Goal: Task Accomplishment & Management: Manage account settings

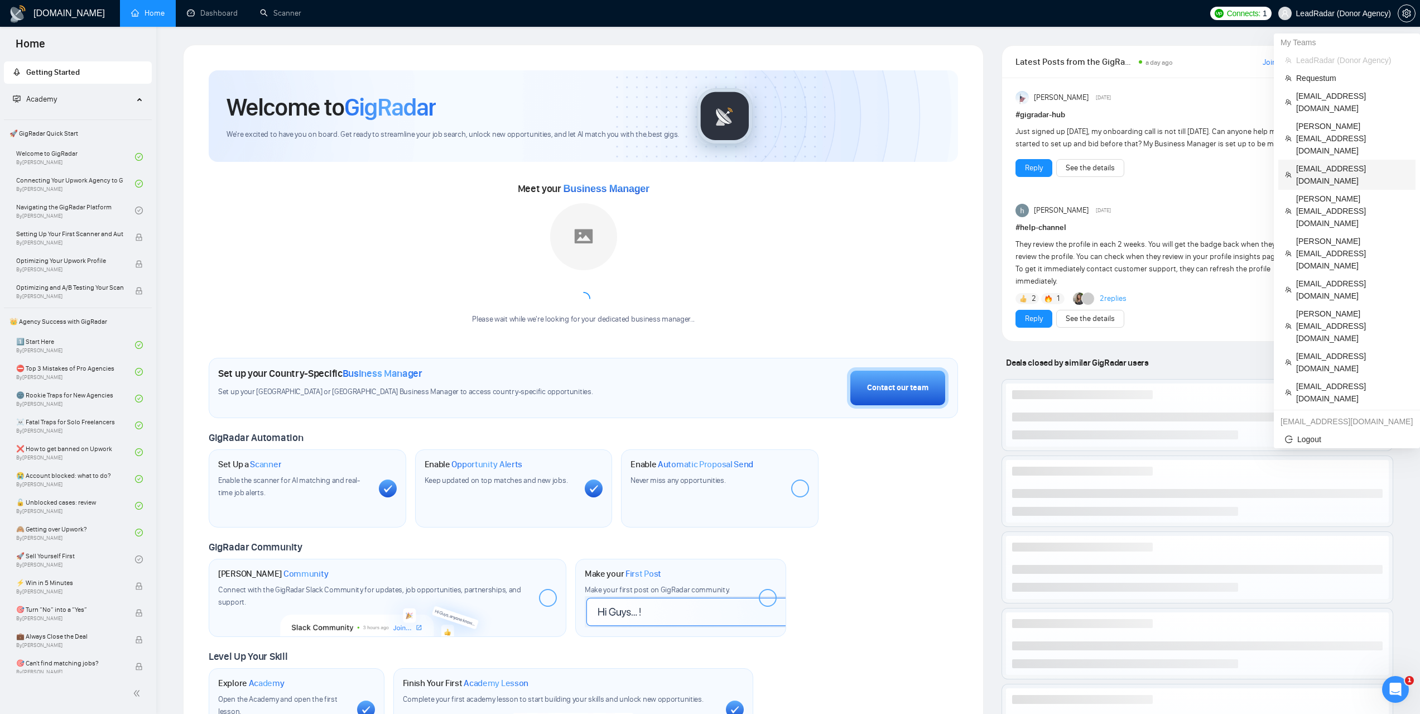
click at [1319, 162] on span "[EMAIL_ADDRESS][DOMAIN_NAME]" at bounding box center [1353, 174] width 113 height 25
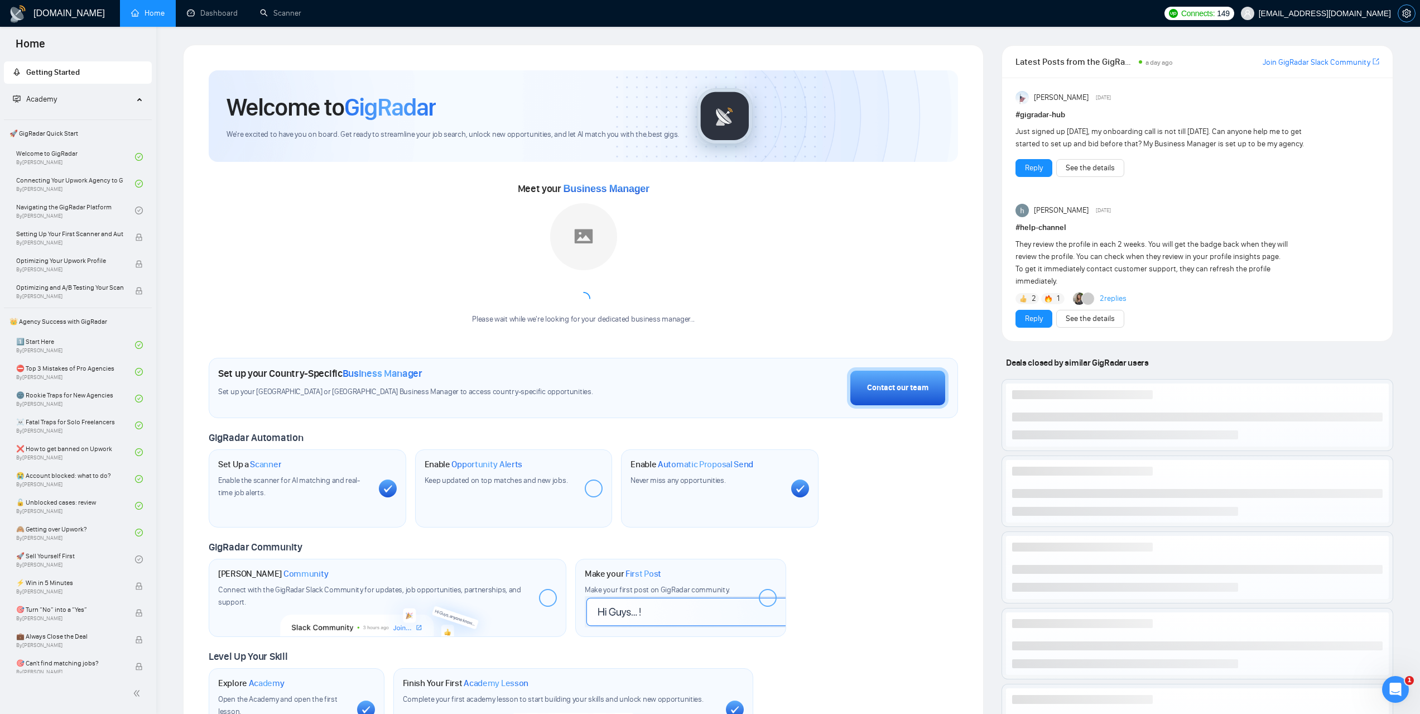
click at [1407, 12] on icon "setting" at bounding box center [1407, 13] width 8 height 9
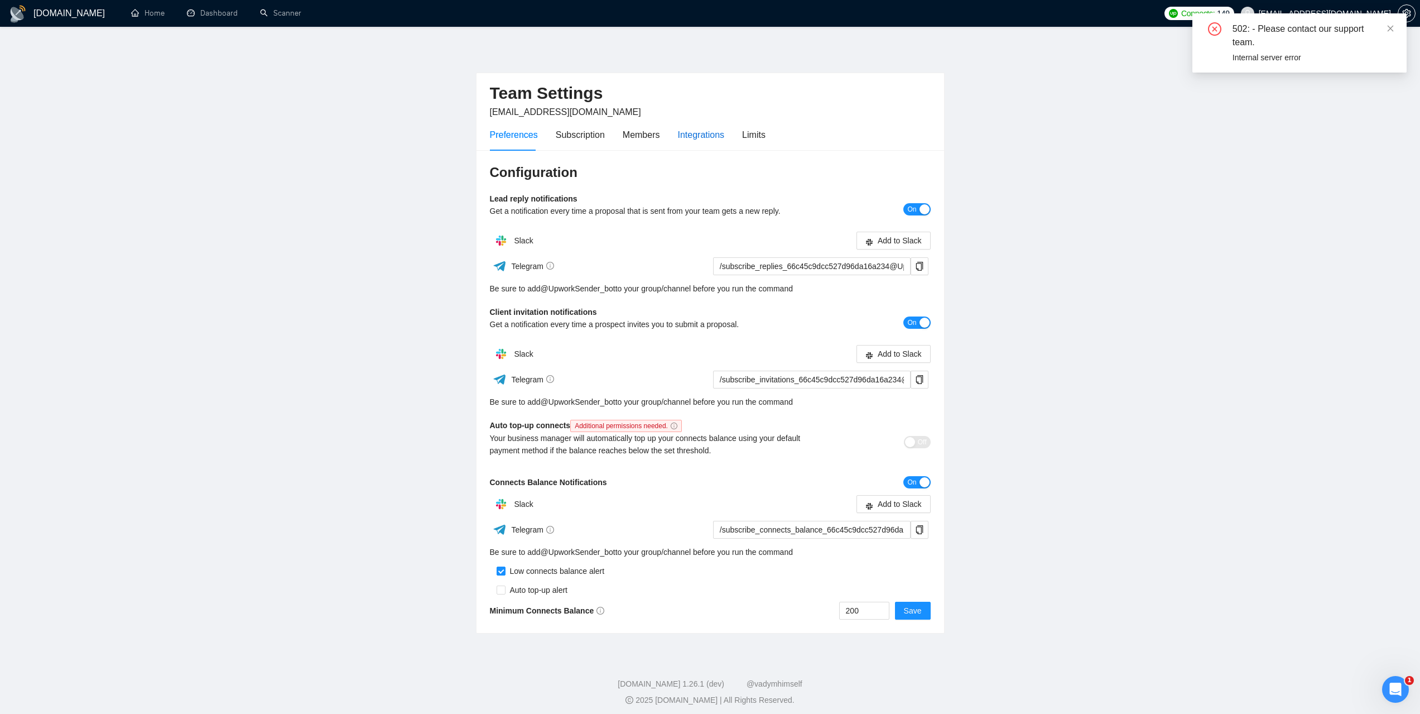
click at [693, 136] on div "Integrations" at bounding box center [701, 135] width 47 height 14
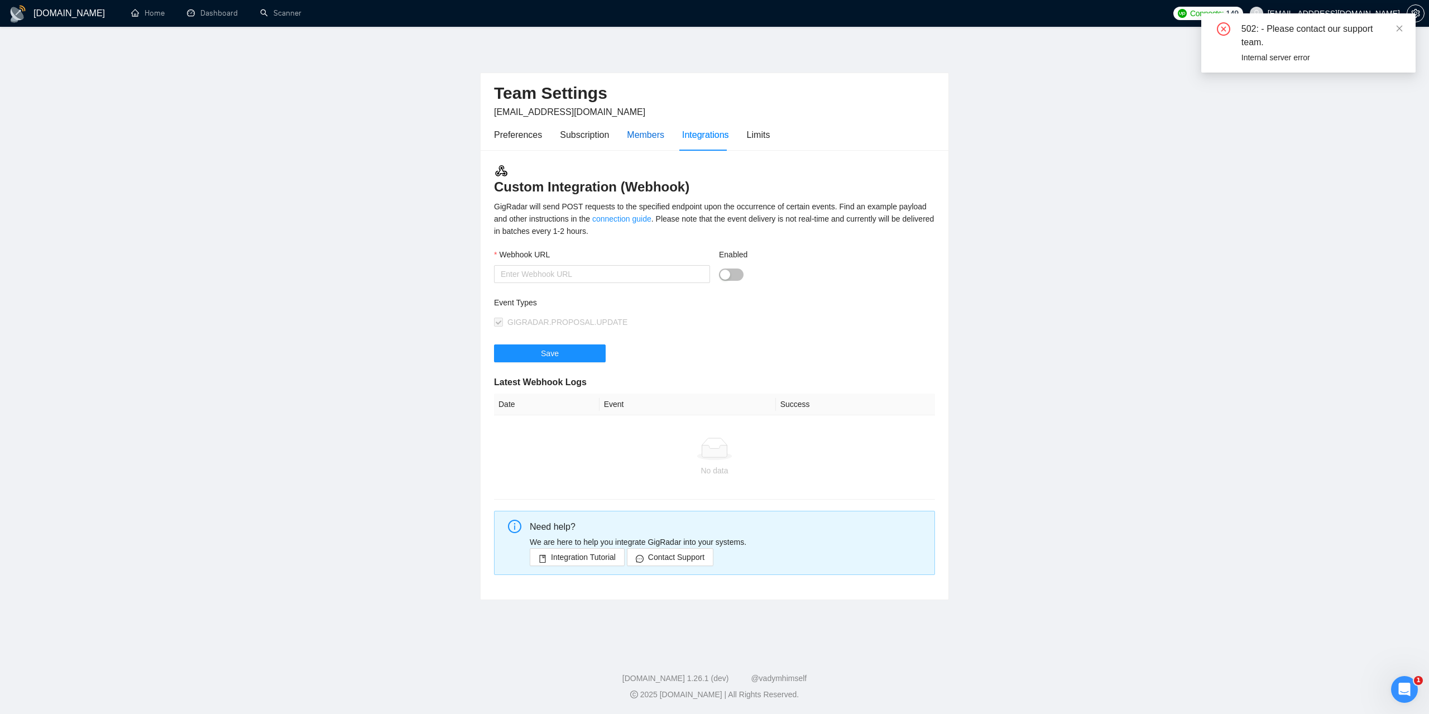
click at [651, 135] on div "Members" at bounding box center [645, 135] width 37 height 14
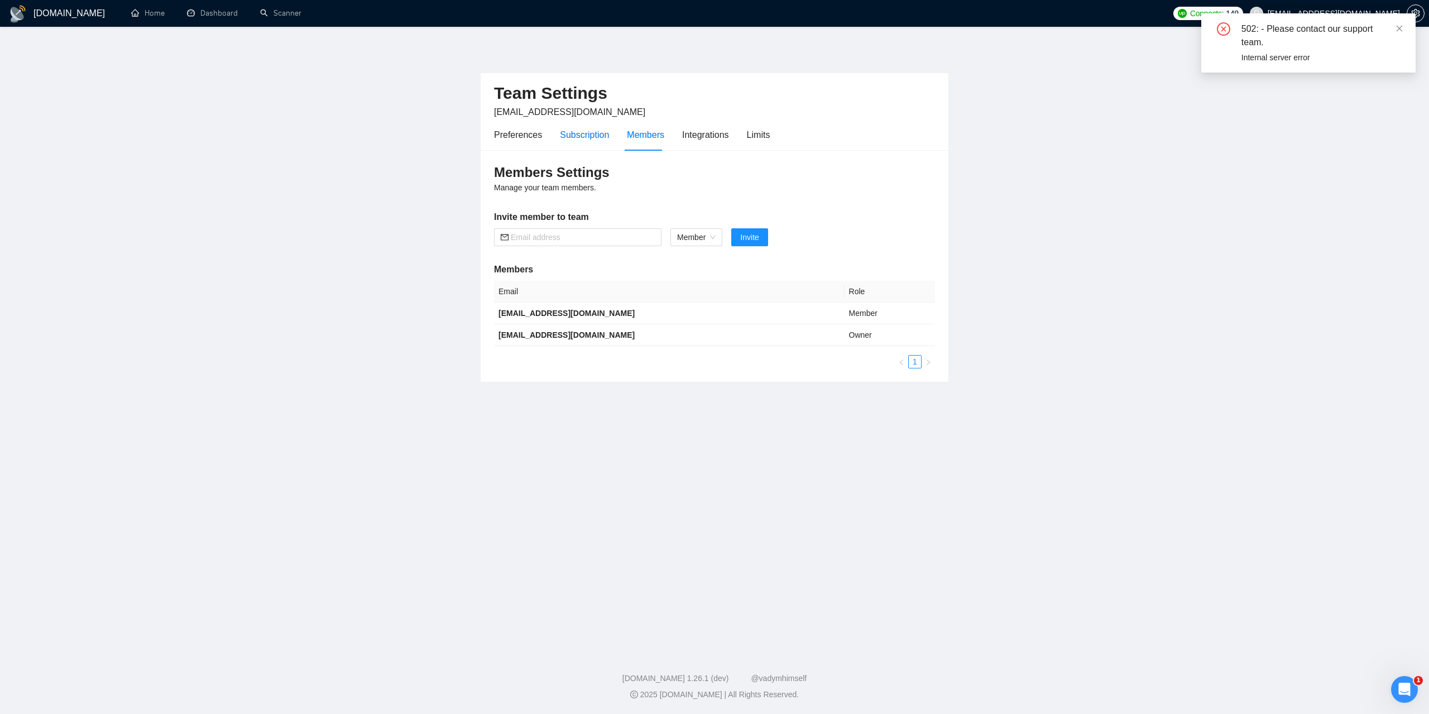
click at [597, 131] on div "Subscription" at bounding box center [584, 135] width 49 height 14
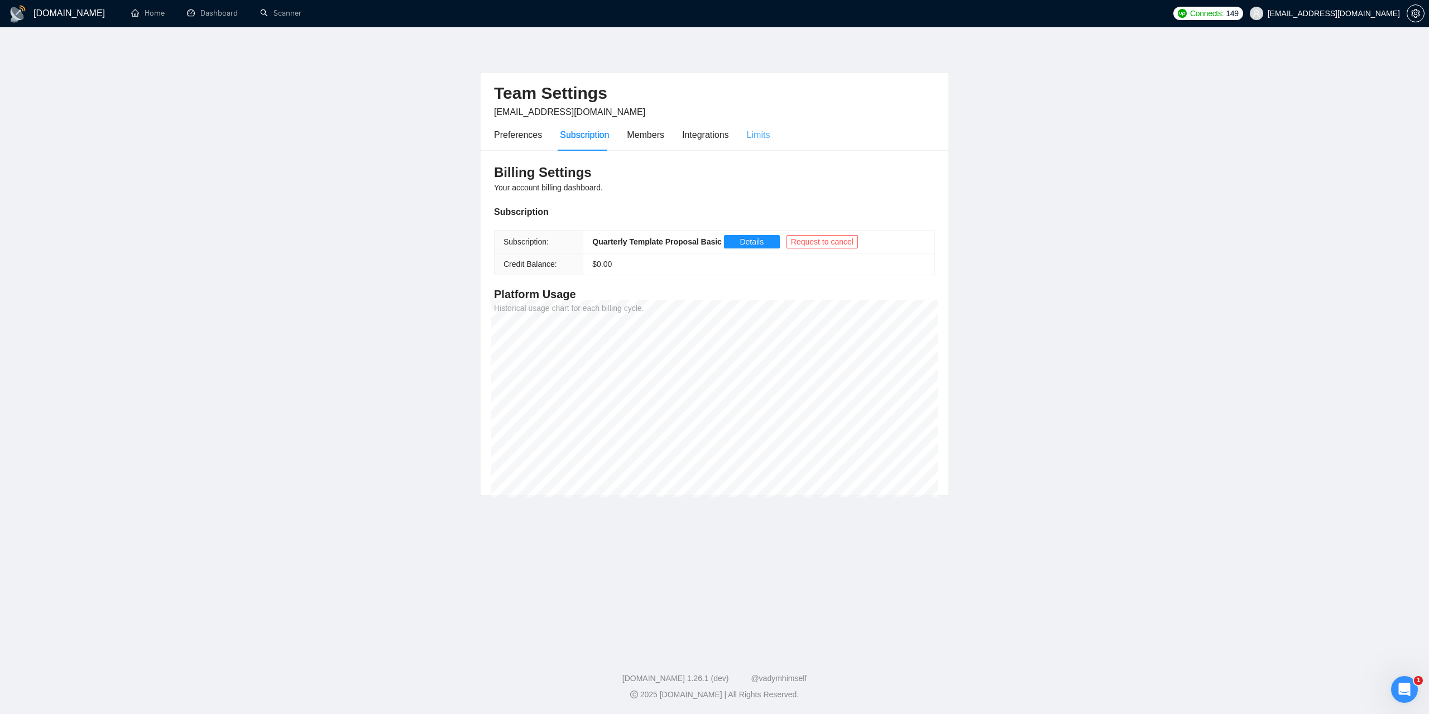
click at [754, 143] on div "Limits" at bounding box center [758, 135] width 23 height 32
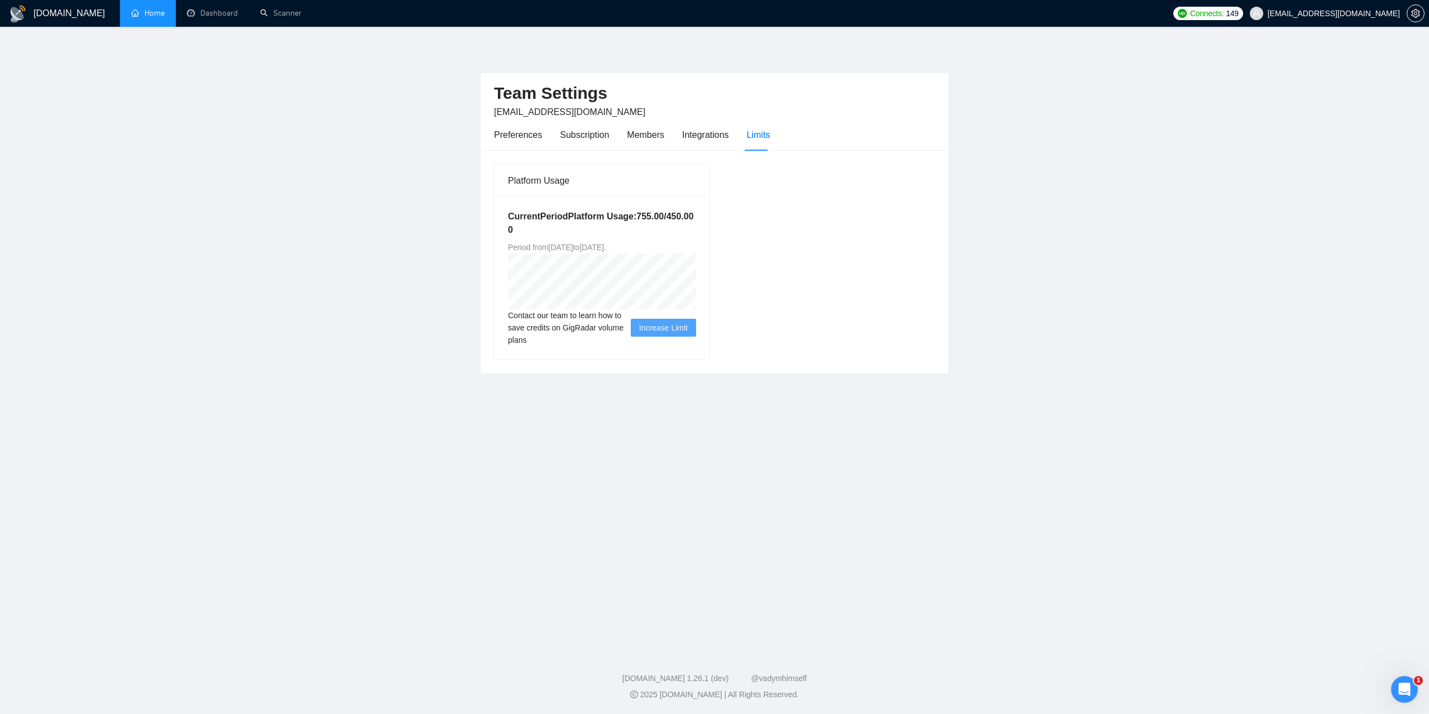
click at [149, 11] on link "Home" at bounding box center [147, 12] width 33 height 9
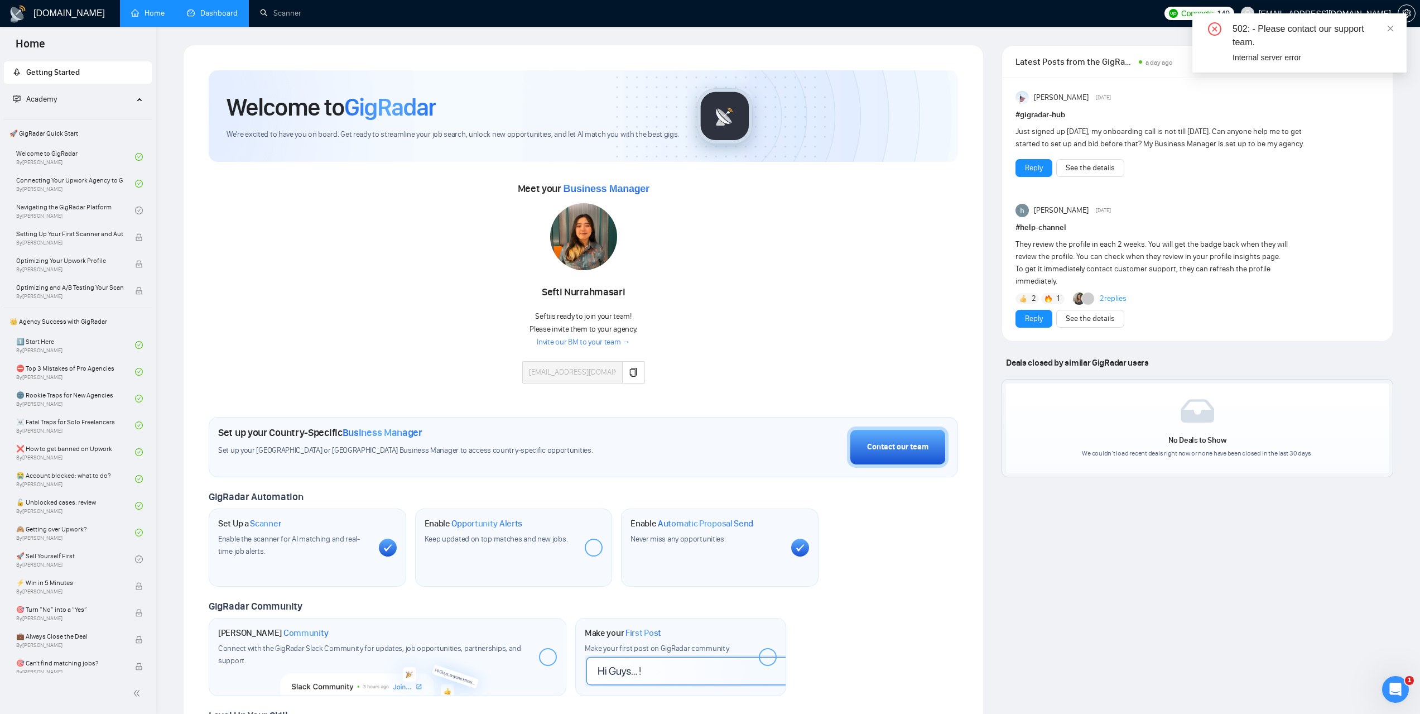
click at [225, 13] on link "Dashboard" at bounding box center [212, 12] width 51 height 9
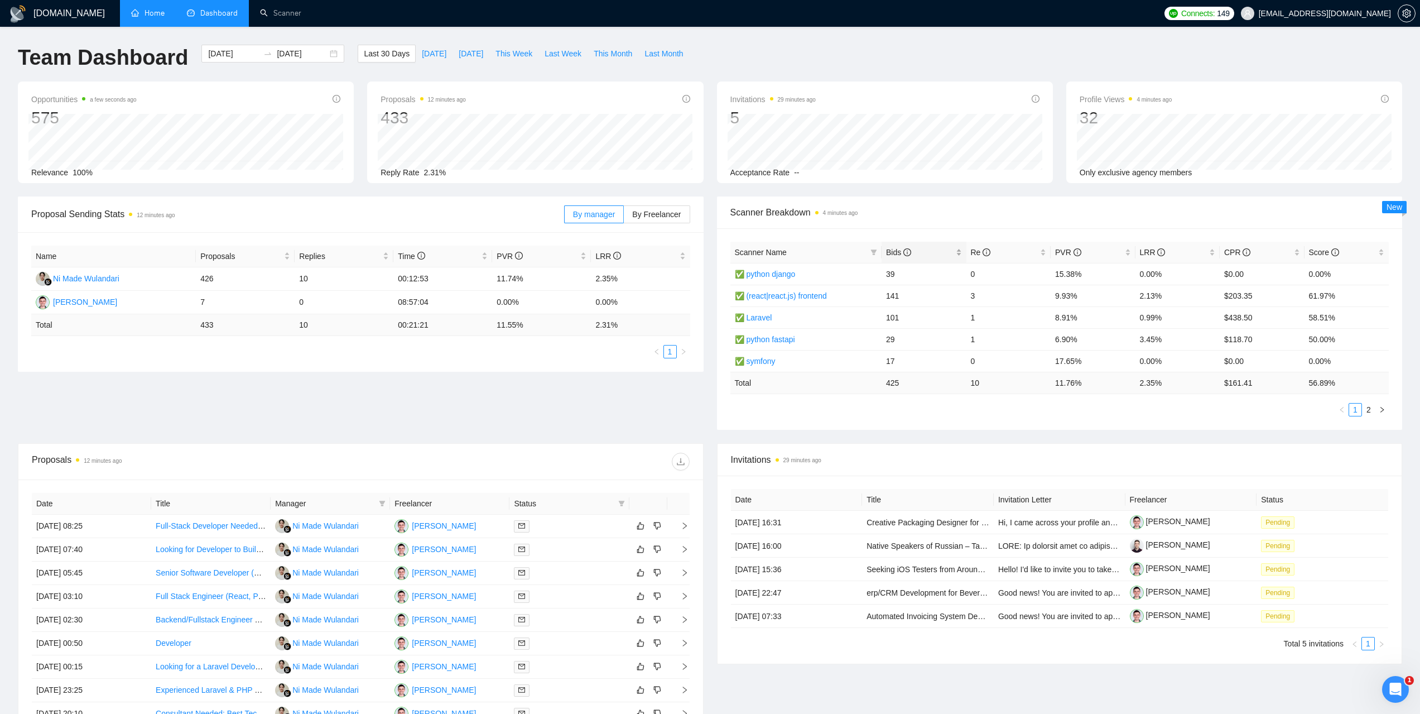
click at [891, 246] on div "Bids" at bounding box center [924, 252] width 76 height 12
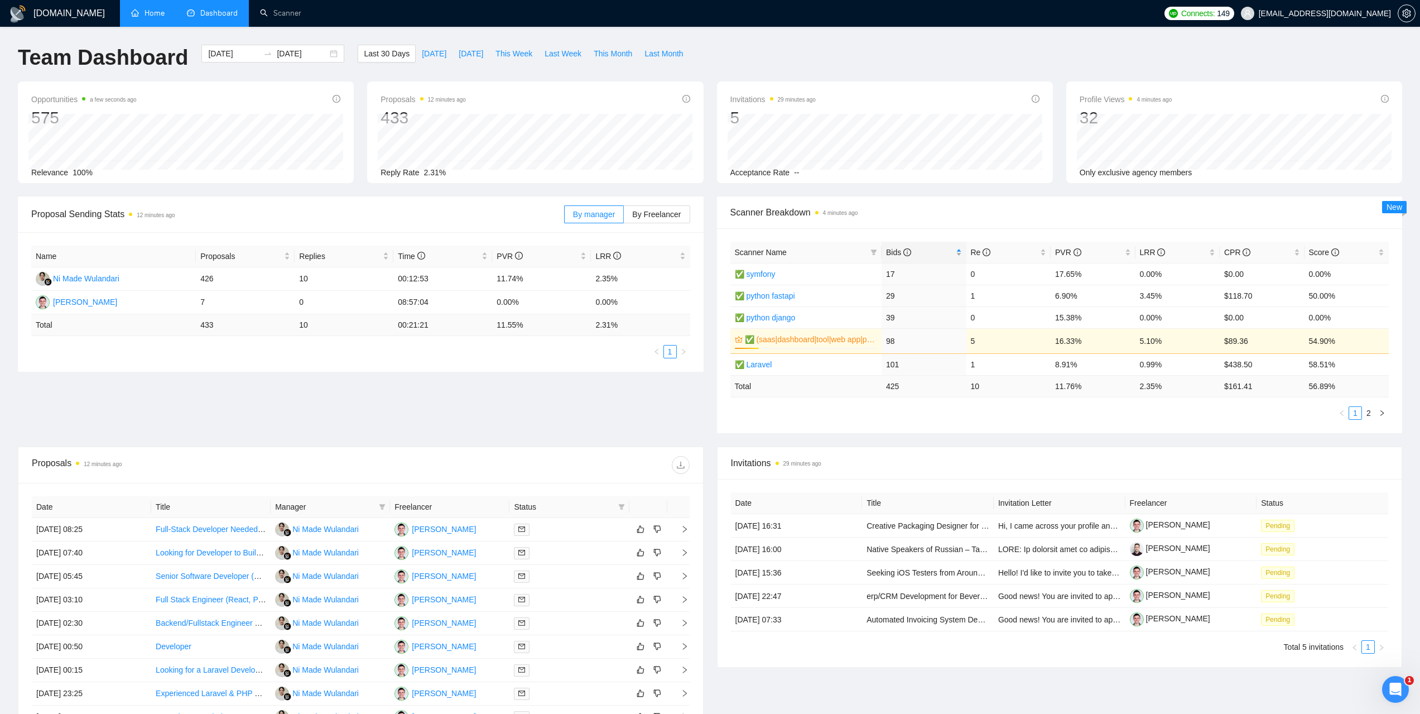
click at [900, 246] on span "Bids" at bounding box center [920, 252] width 68 height 12
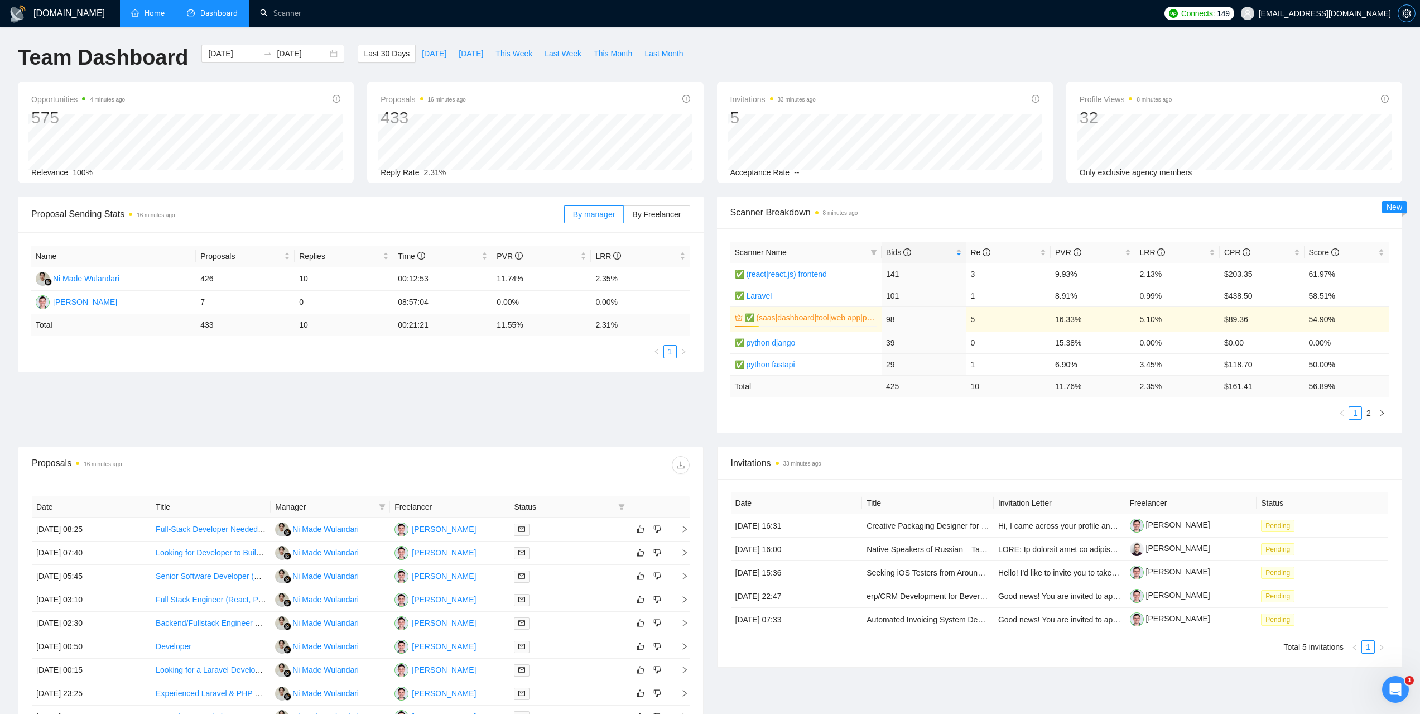
click at [1404, 16] on icon "setting" at bounding box center [1407, 13] width 8 height 9
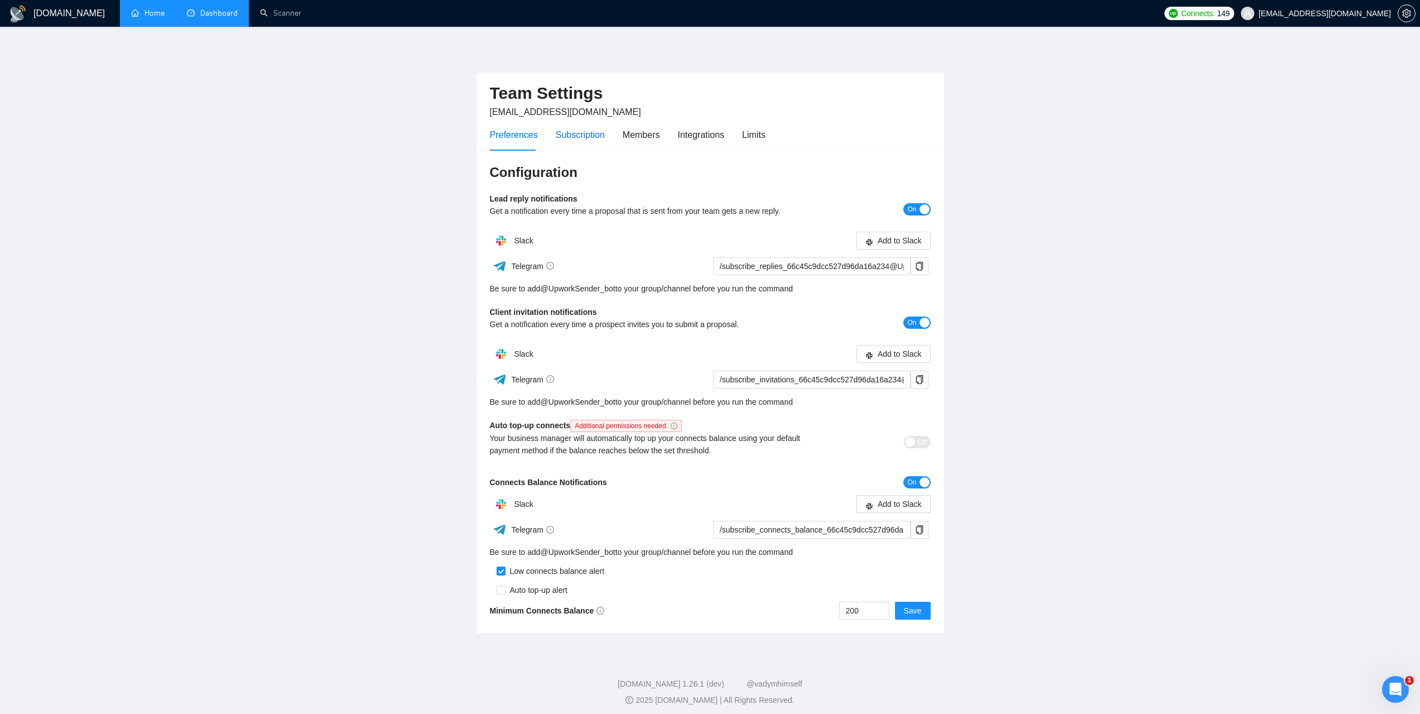
click at [576, 138] on div "Subscription" at bounding box center [580, 135] width 49 height 14
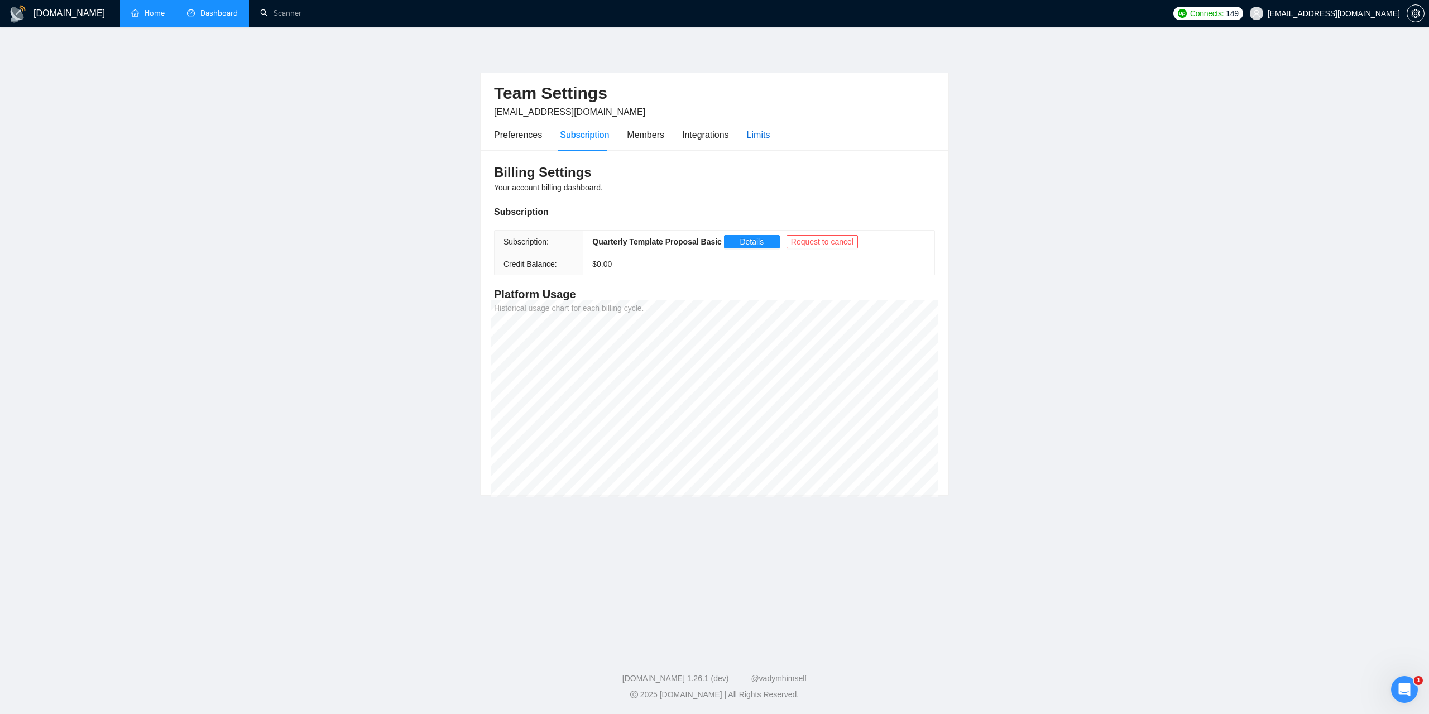
click at [753, 136] on div "Limits" at bounding box center [758, 135] width 23 height 14
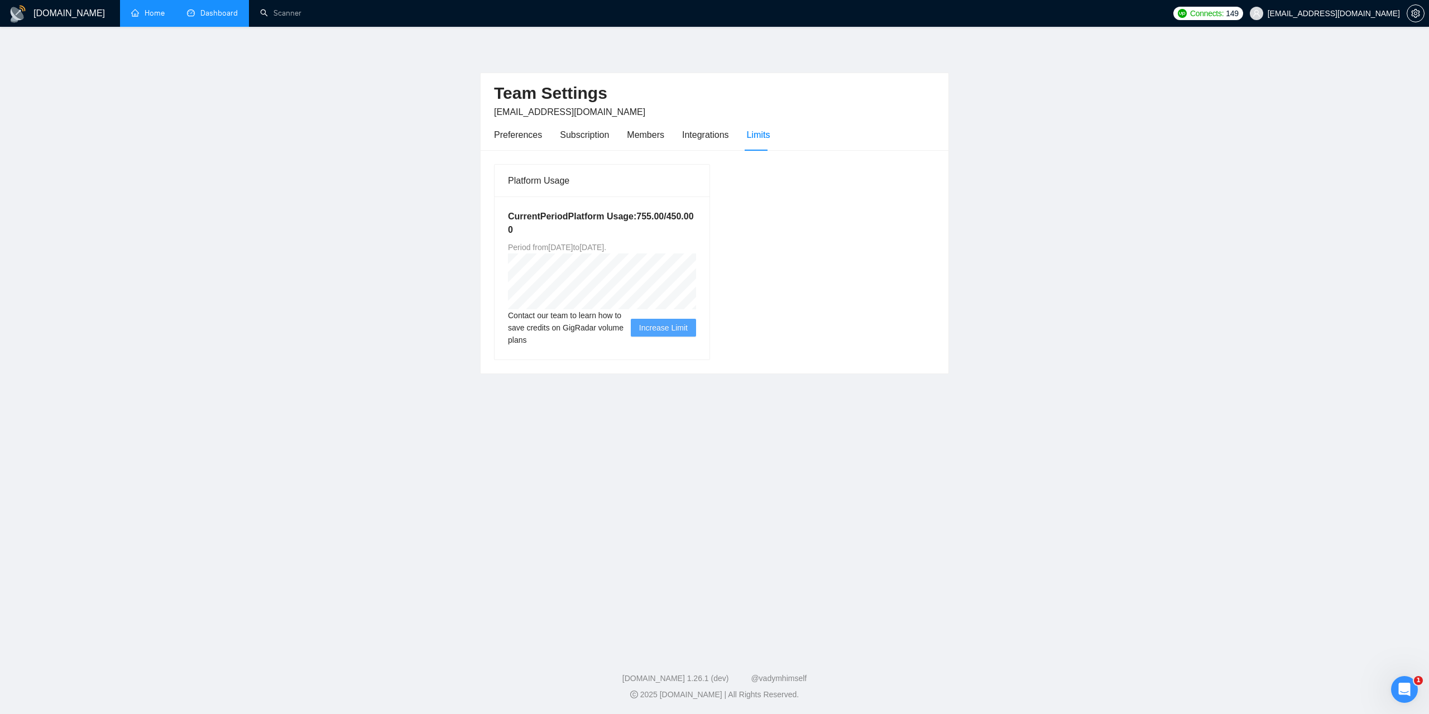
click at [216, 16] on link "Dashboard" at bounding box center [212, 12] width 51 height 9
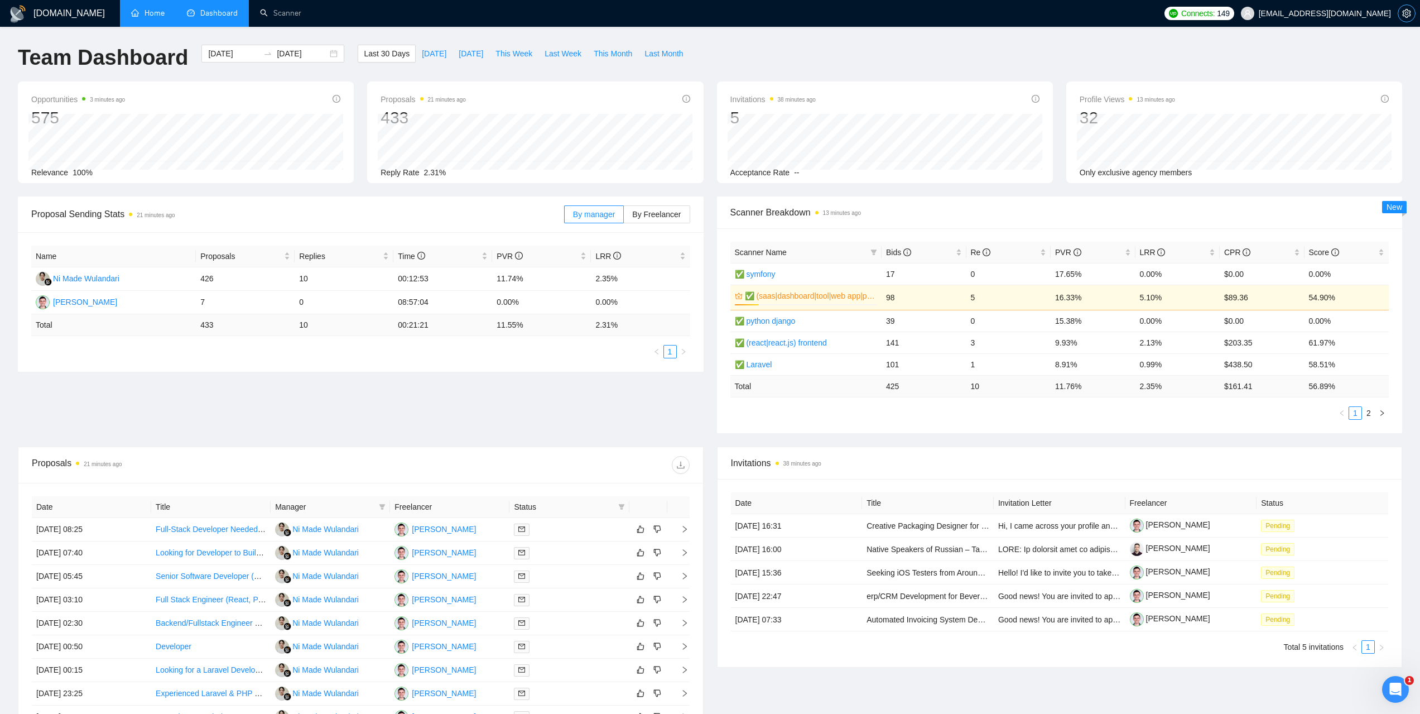
click at [1408, 15] on icon "setting" at bounding box center [1407, 13] width 8 height 9
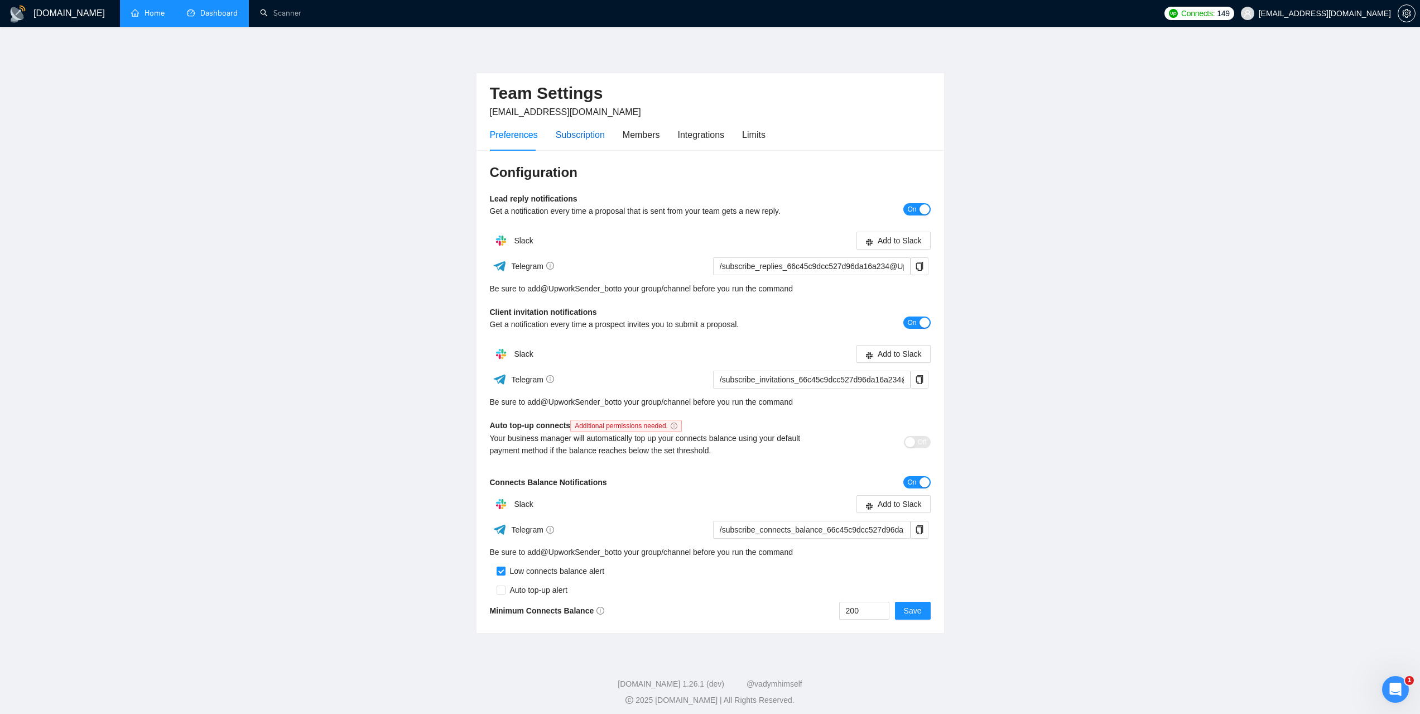
click at [596, 136] on div "Subscription" at bounding box center [580, 135] width 49 height 14
